Goal: Information Seeking & Learning: Learn about a topic

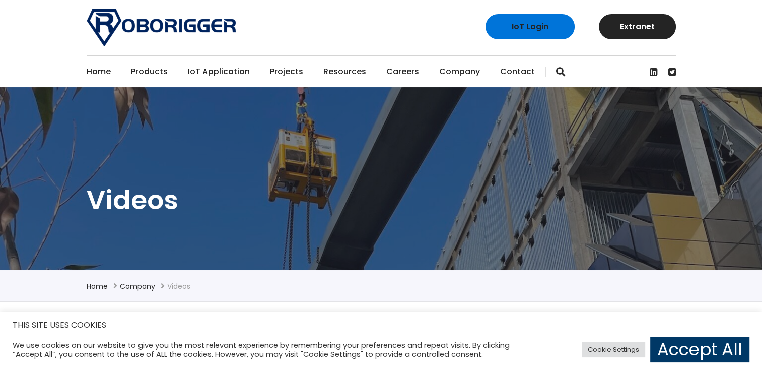
click at [750, 156] on section "Videos" at bounding box center [381, 178] width 762 height 183
drag, startPoint x: 717, startPoint y: 0, endPoint x: 398, endPoint y: 196, distance: 374.3
click at [398, 196] on h1 "Videos" at bounding box center [381, 200] width 589 height 34
click at [711, 349] on link "Accept All" at bounding box center [699, 350] width 99 height 26
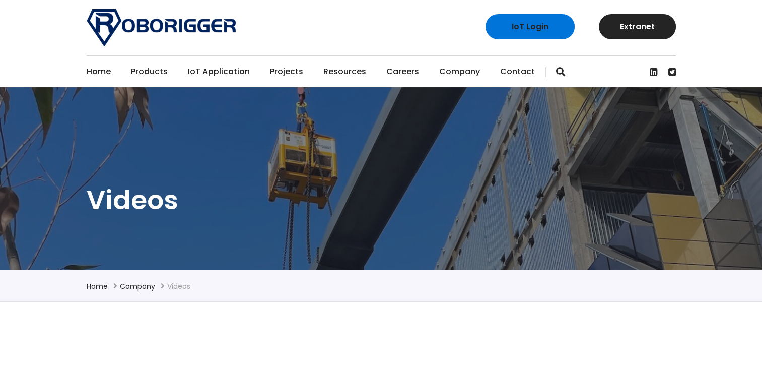
click at [94, 71] on link "Home" at bounding box center [99, 71] width 24 height 31
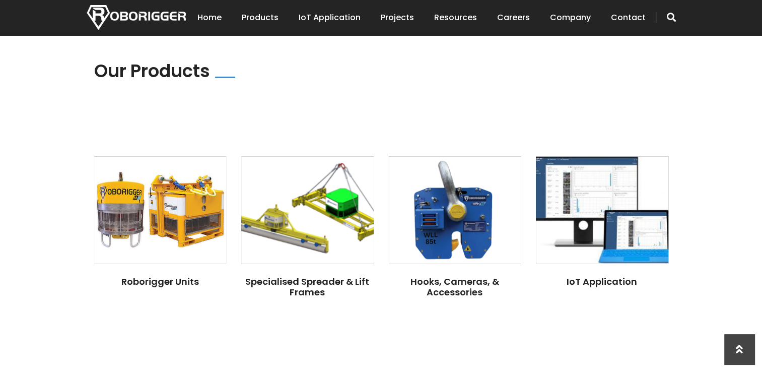
scroll to position [705, 0]
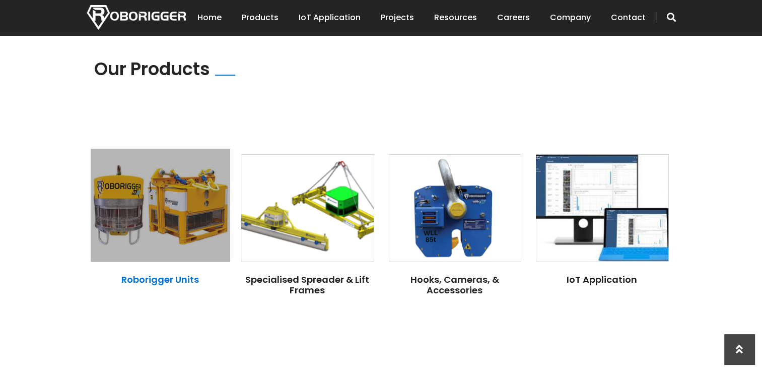
click at [152, 273] on link "Roborigger Units" at bounding box center [160, 279] width 78 height 13
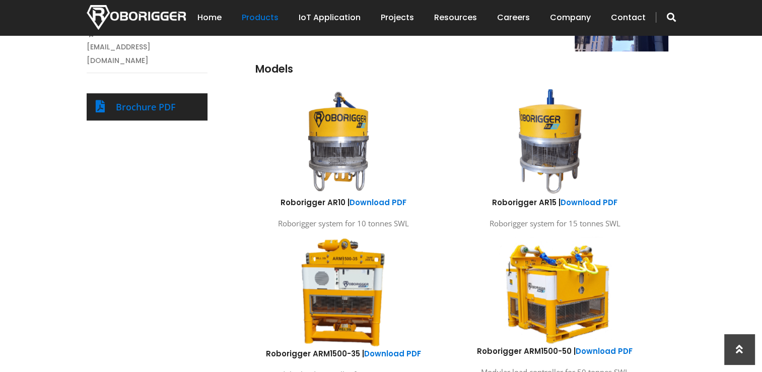
scroll to position [554, 0]
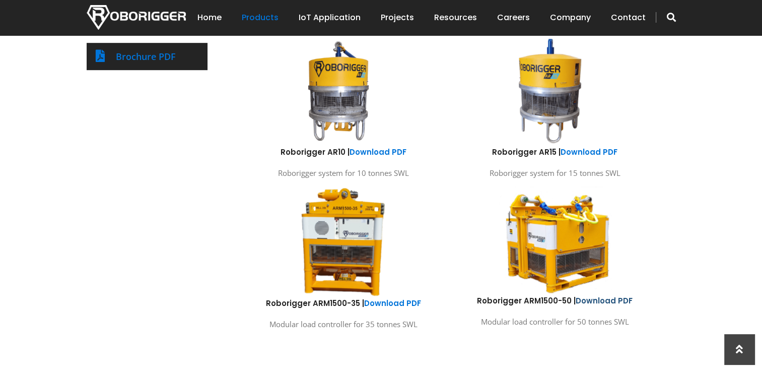
click at [603, 299] on link "Download PDF" at bounding box center [604, 300] width 57 height 11
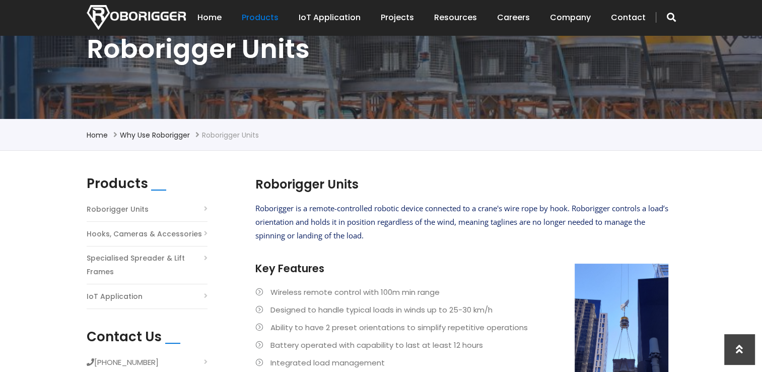
scroll to position [0, 0]
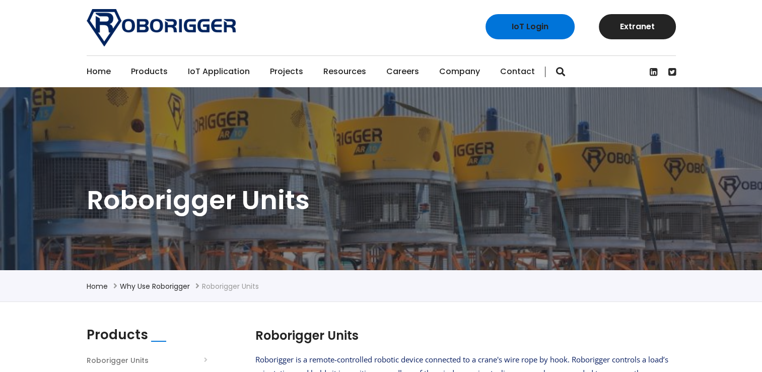
click at [102, 72] on link "Home" at bounding box center [99, 71] width 24 height 31
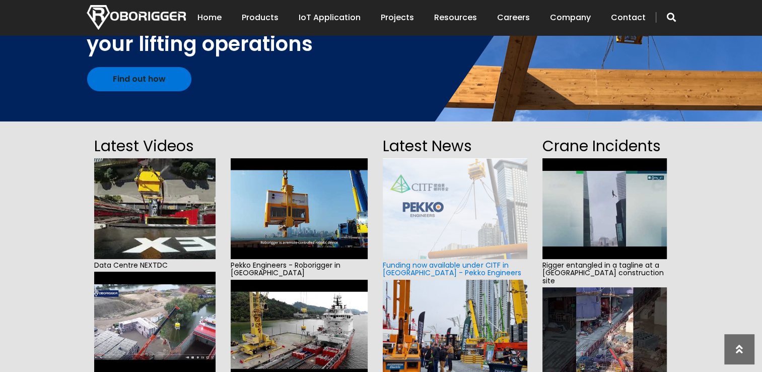
scroll to position [151, 0]
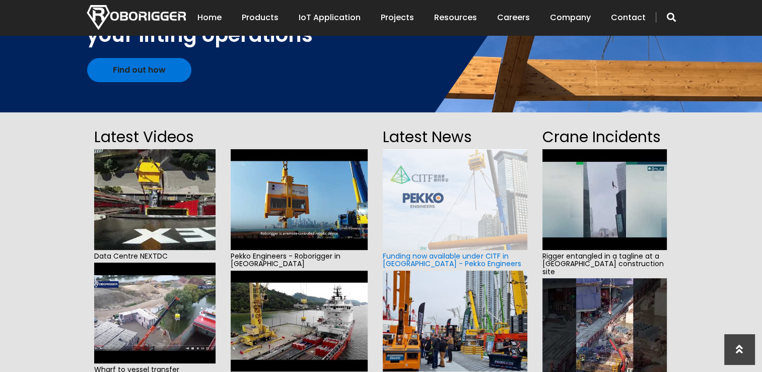
click at [302, 192] on img at bounding box center [300, 199] width 138 height 101
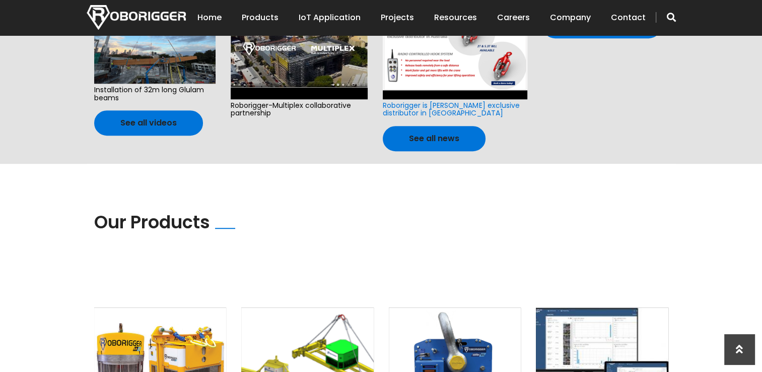
scroll to position [705, 0]
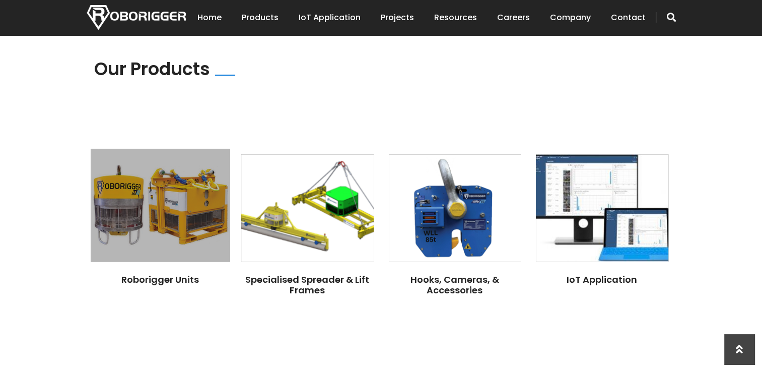
click at [189, 204] on img at bounding box center [160, 205] width 139 height 113
click at [145, 273] on link "Roborigger Units" at bounding box center [160, 279] width 78 height 13
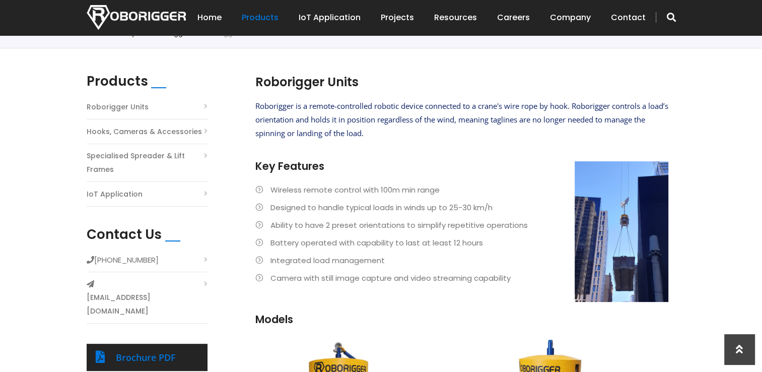
scroll to position [252, 0]
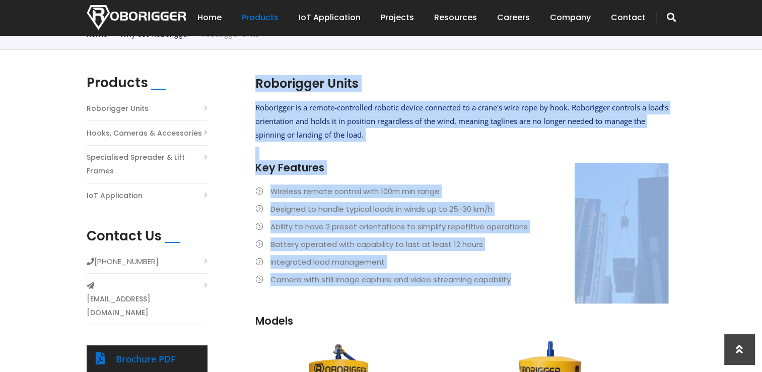
drag, startPoint x: 253, startPoint y: 82, endPoint x: 522, endPoint y: 289, distance: 340.2
click at [522, 289] on section "Roborigger Units Roborigger is a remote-controlled robotic device connected to …" at bounding box center [461, 206] width 423 height 262
copy div "Roborigger Units Roborigger is a remote-controlled robotic device connected to …"
click at [432, 78] on h2 "Roborigger Units" at bounding box center [461, 83] width 413 height 17
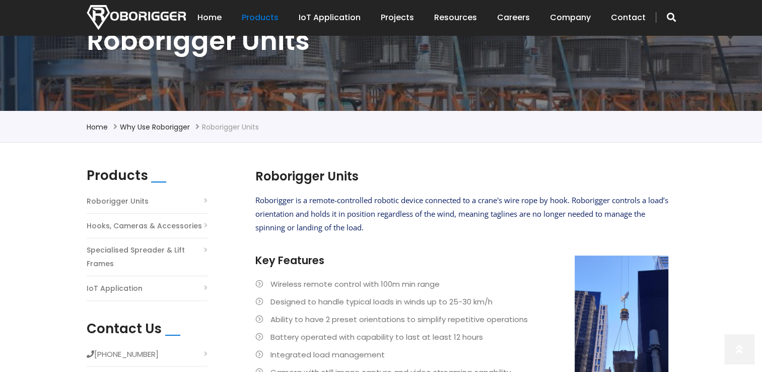
scroll to position [202, 0]
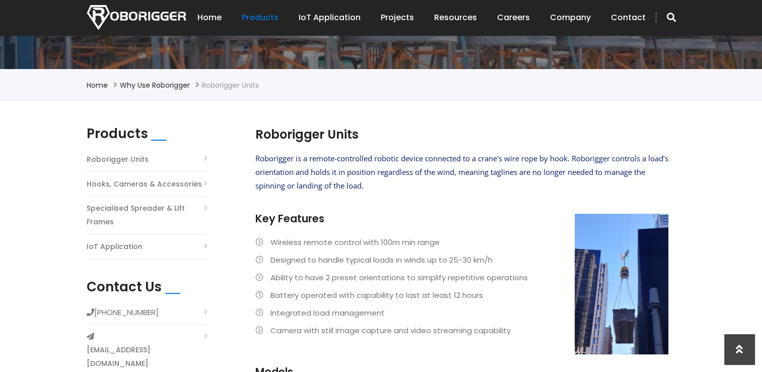
scroll to position [202, 0]
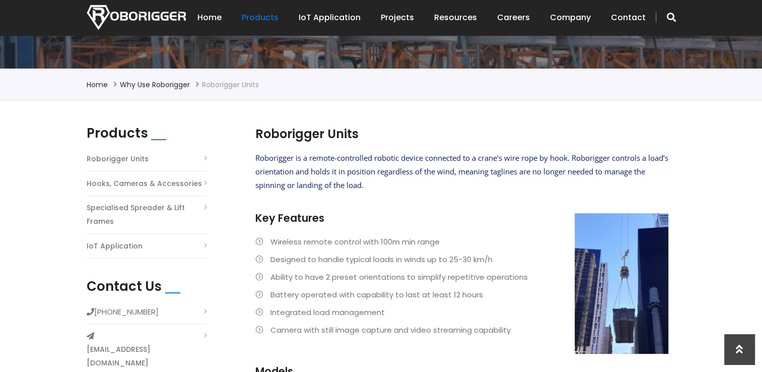
click at [129, 158] on link "Roborigger Units" at bounding box center [118, 159] width 62 height 14
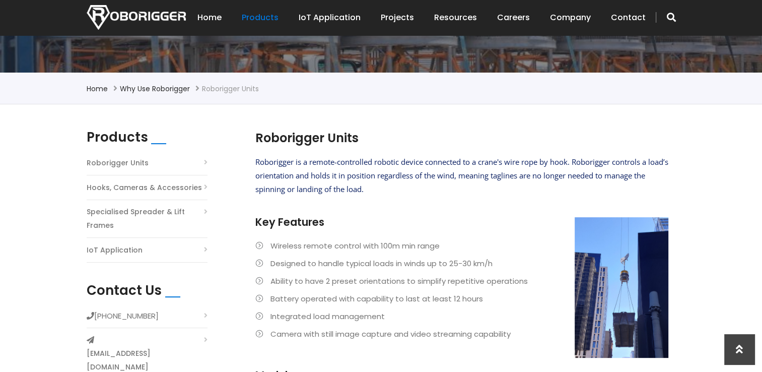
scroll to position [202, 0]
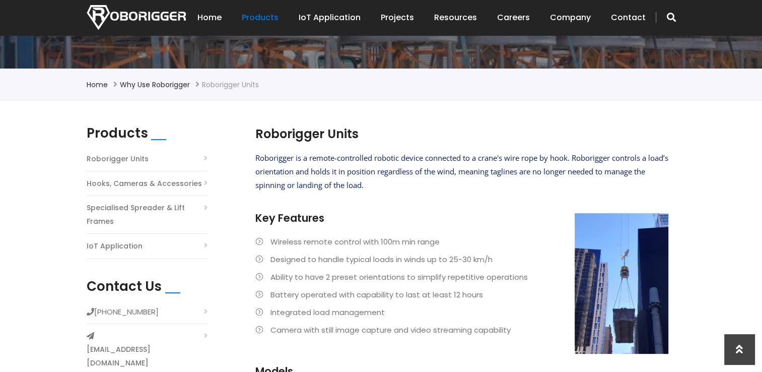
click at [206, 182] on li "Hooks, Cameras & Accessories" at bounding box center [147, 186] width 121 height 20
click at [165, 184] on link "Hooks, Cameras & Accessories" at bounding box center [144, 184] width 115 height 14
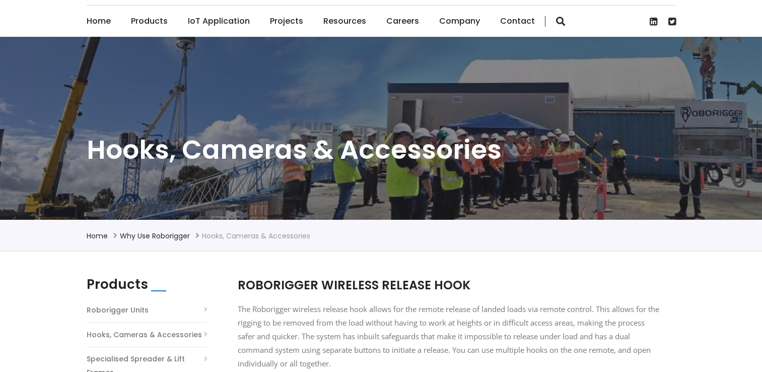
scroll to position [202, 0]
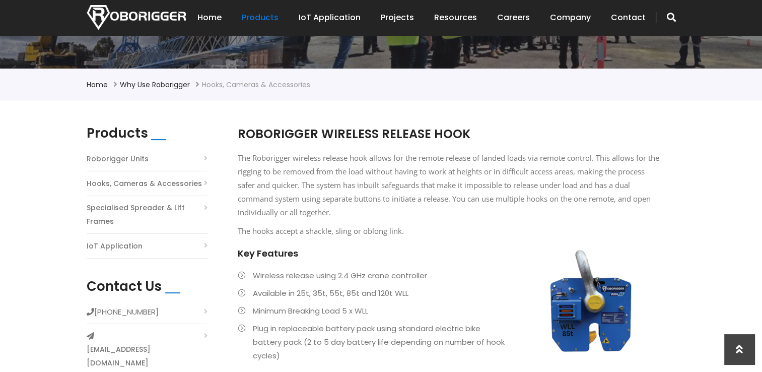
click at [107, 158] on link "Roborigger Units" at bounding box center [118, 159] width 62 height 14
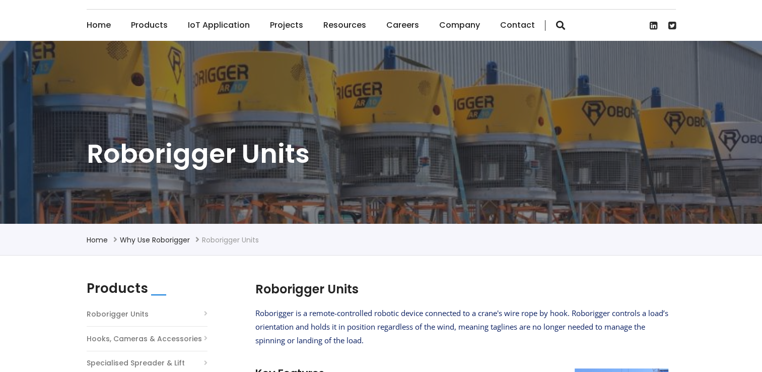
scroll to position [151, 0]
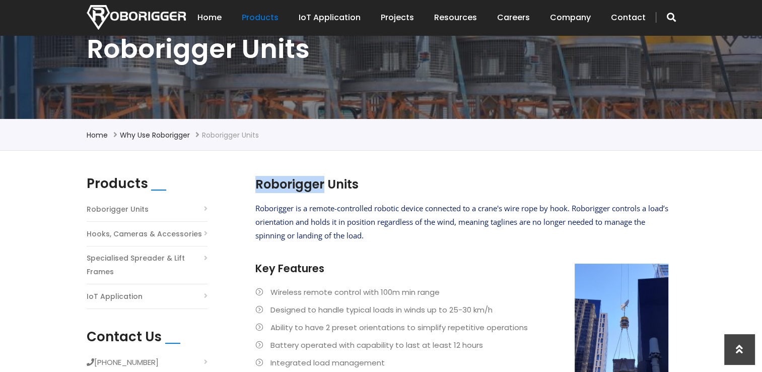
drag, startPoint x: 252, startPoint y: 184, endPoint x: 324, endPoint y: 184, distance: 72.0
click at [324, 184] on section "Roborigger Units Roborigger is a remote-controlled robotic device connected to …" at bounding box center [461, 307] width 423 height 262
drag, startPoint x: 324, startPoint y: 184, endPoint x: 280, endPoint y: 186, distance: 44.4
copy h2 "Roborigger"
